Goal: Task Accomplishment & Management: Complete application form

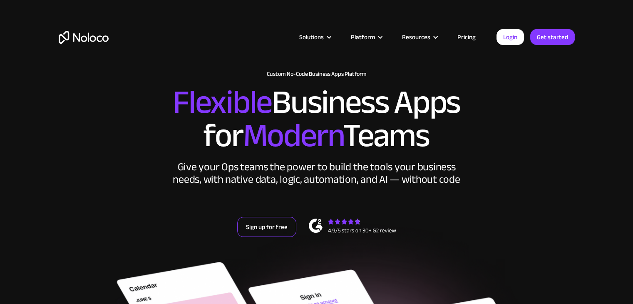
click at [264, 227] on link "Sign up for free" at bounding box center [266, 227] width 59 height 20
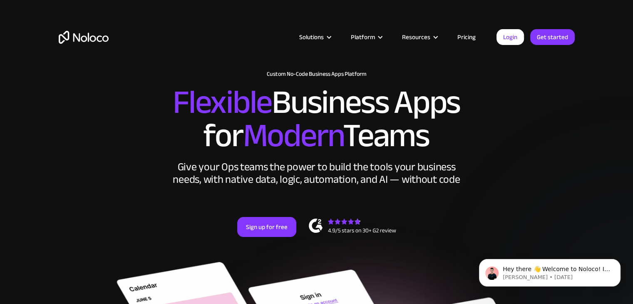
click at [468, 40] on link "Pricing" at bounding box center [466, 37] width 39 height 11
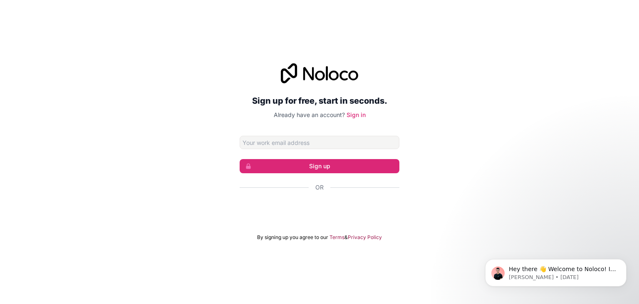
click at [261, 143] on input "Email address" at bounding box center [320, 142] width 160 height 13
click at [251, 126] on div "Sign up for free, start in seconds. Already have an account? Sign in Sign up Or…" at bounding box center [320, 151] width 160 height 177
click at [251, 138] on input "Email address" at bounding box center [320, 142] width 160 height 13
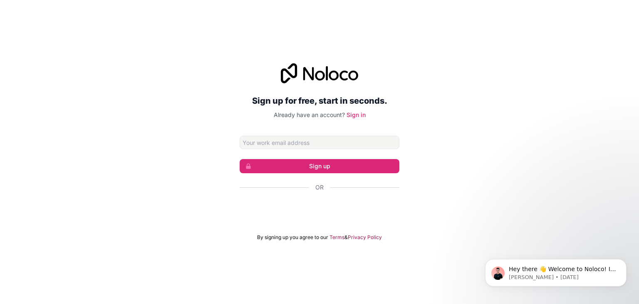
click at [252, 129] on div "Sign up for free, start in seconds. Already have an account? Sign in Sign up Or…" at bounding box center [320, 151] width 160 height 177
click at [253, 137] on input "Email address" at bounding box center [320, 142] width 160 height 13
click at [254, 129] on div "Sign up for free, start in seconds. Already have an account? Sign in Sign up Or…" at bounding box center [320, 151] width 160 height 177
click at [255, 144] on input "Email address" at bounding box center [320, 142] width 160 height 13
click at [254, 132] on div "Sign up for free, start in seconds. Already have an account? Sign in Sign up Or…" at bounding box center [320, 151] width 160 height 177
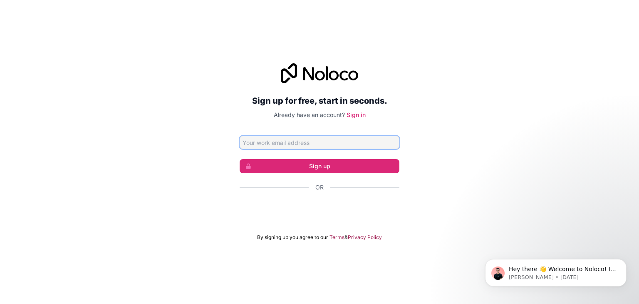
click at [255, 139] on input "Email address" at bounding box center [320, 142] width 160 height 13
click at [255, 131] on div "Sign up for free, start in seconds. Already have an account? Sign in Sign up Or…" at bounding box center [320, 151] width 160 height 177
click at [255, 144] on input "Email address" at bounding box center [320, 142] width 160 height 13
click at [260, 127] on div "Sign up for free, start in seconds. Already have an account? Sign in Sign up Or…" at bounding box center [320, 151] width 160 height 177
drag, startPoint x: 256, startPoint y: 140, endPoint x: 258, endPoint y: 129, distance: 10.9
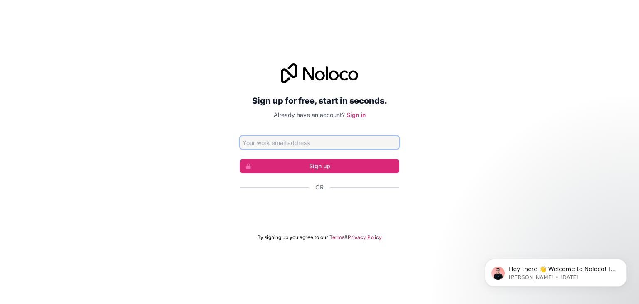
click at [256, 140] on input "Email address" at bounding box center [320, 142] width 160 height 13
click at [259, 127] on div "Sign up for free, start in seconds. Already have an account? Sign in Sign up Or…" at bounding box center [320, 151] width 160 height 177
drag, startPoint x: 259, startPoint y: 138, endPoint x: 262, endPoint y: 131, distance: 8.0
click at [259, 138] on input "Email address" at bounding box center [320, 142] width 160 height 13
click at [262, 130] on div "Sign up for free, start in seconds. Already have an account? Sign in Sign up Or…" at bounding box center [320, 151] width 160 height 177
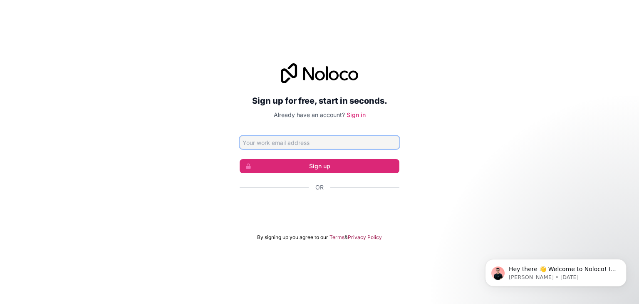
drag, startPoint x: 260, startPoint y: 137, endPoint x: 265, endPoint y: 128, distance: 10.6
click at [260, 137] on input "Email address" at bounding box center [320, 142] width 160 height 13
click at [265, 127] on div "Sign up for free, start in seconds. Already have an account? Sign in Sign up Or…" at bounding box center [320, 151] width 160 height 177
drag, startPoint x: 264, startPoint y: 136, endPoint x: 265, endPoint y: 129, distance: 7.2
click at [264, 136] on input "Email address" at bounding box center [320, 142] width 160 height 13
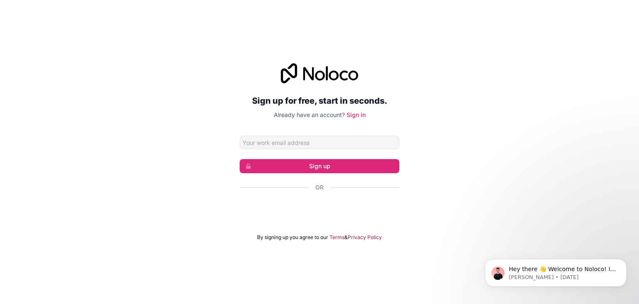
click at [266, 129] on div "Sign up for free, start in seconds. Already have an account? Sign in Sign up Or…" at bounding box center [320, 151] width 160 height 177
click at [543, 263] on div "Hi there, if you have any questions about our pricing, just let us know! Darrag…" at bounding box center [555, 272] width 141 height 27
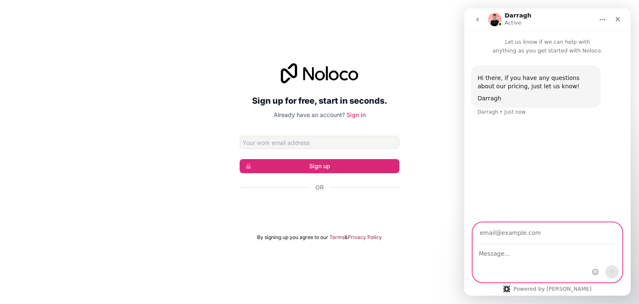
click at [491, 255] on textarea "Message…" at bounding box center [547, 251] width 149 height 14
type textarea "u"
type textarea "Is noloco purely frontend"
click at [506, 231] on input "Your email" at bounding box center [547, 233] width 139 height 21
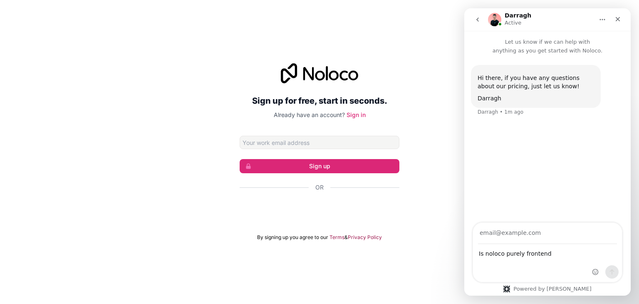
click at [486, 260] on div "Is noloco purely frontend Is noloco purely frontend" at bounding box center [547, 262] width 149 height 37
click html "Darragh Active Let us know if we can help with anything as you get started with…"
click at [443, 59] on div "Sign up for free, start in seconds. Already have an account? Sign in Sign up Or…" at bounding box center [319, 152] width 639 height 201
click at [448, 84] on div "Sign up for free, start in seconds. Already have an account? Sign in Sign up Or…" at bounding box center [319, 152] width 639 height 201
click at [622, 24] on div "Close" at bounding box center [617, 19] width 15 height 15
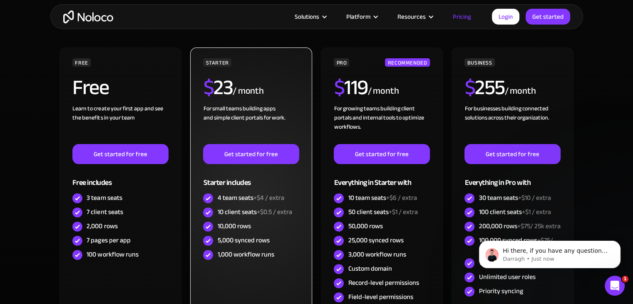
scroll to position [208, 0]
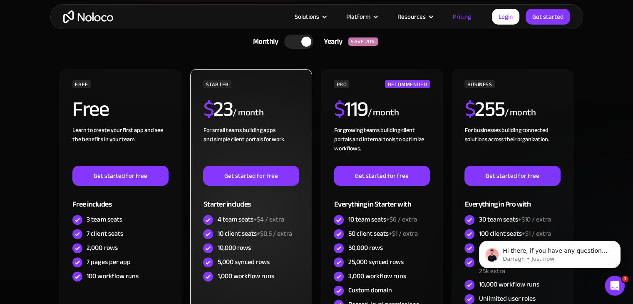
click at [257, 107] on div "/ month" at bounding box center [248, 112] width 31 height 13
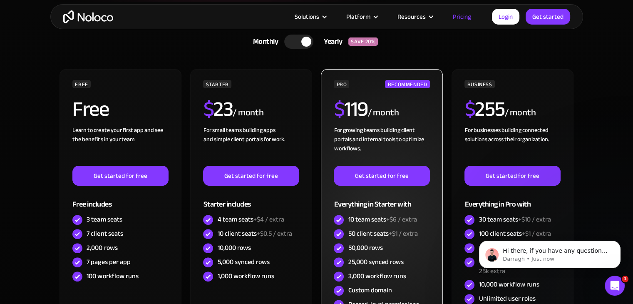
click at [338, 114] on span "$" at bounding box center [339, 108] width 10 height 39
click at [374, 109] on div "/ month" at bounding box center [382, 112] width 31 height 13
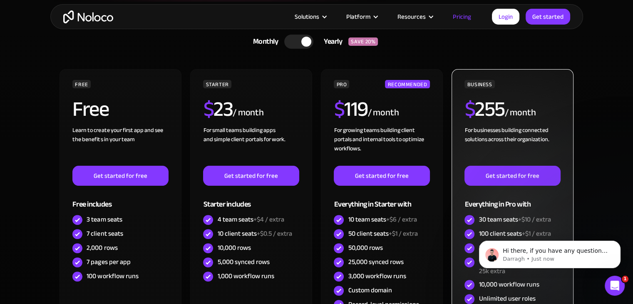
click at [473, 119] on span "$" at bounding box center [469, 108] width 10 height 39
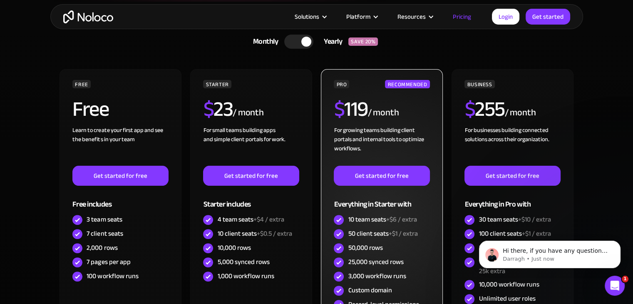
click at [345, 107] on h2 "$ 119" at bounding box center [351, 109] width 34 height 21
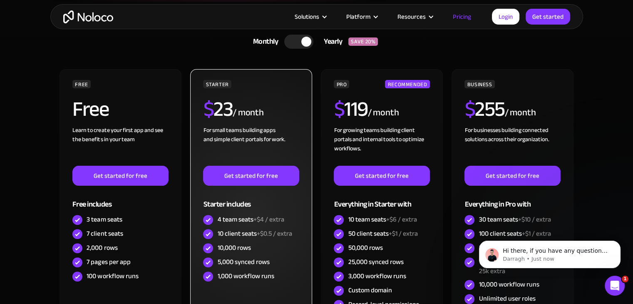
click at [281, 104] on div "$ 23 / month" at bounding box center [251, 112] width 96 height 27
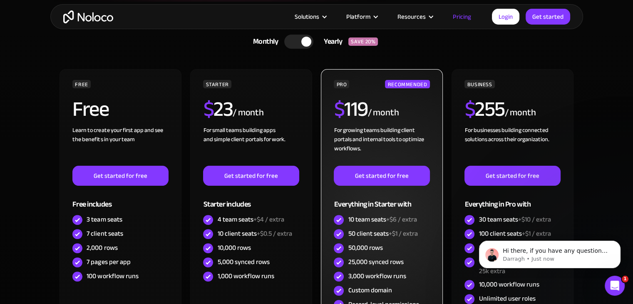
click at [346, 104] on h2 "$ 119" at bounding box center [351, 109] width 34 height 21
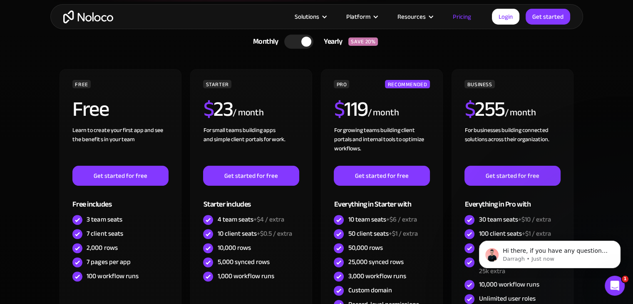
click at [451, 106] on div "BUSINESS $ 255 / month For businesses building connected solutions across their…" at bounding box center [511, 215] width 121 height 292
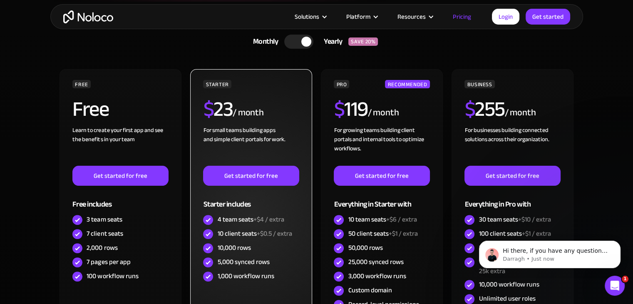
drag, startPoint x: 364, startPoint y: 115, endPoint x: 305, endPoint y: 115, distance: 59.1
click at [364, 115] on h2 "$ 119" at bounding box center [351, 109] width 34 height 21
click at [305, 115] on div "STARTER $ 23 / month For small teams building apps and simple client portals fo…" at bounding box center [250, 215] width 121 height 292
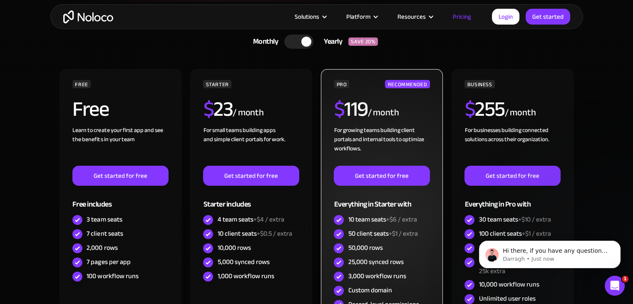
click at [371, 106] on div "/ month" at bounding box center [382, 112] width 31 height 13
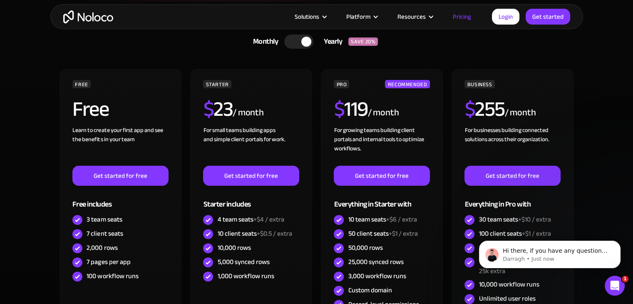
click at [307, 46] on div at bounding box center [306, 42] width 10 height 10
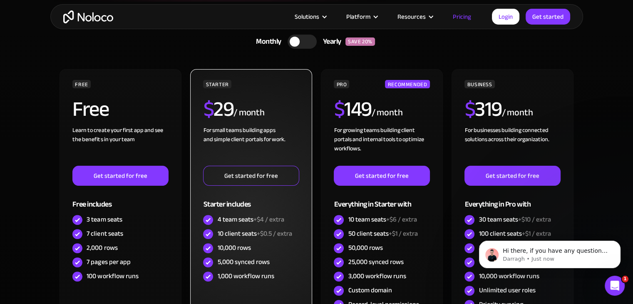
click at [235, 177] on link "Get started for free" at bounding box center [251, 176] width 96 height 20
